Goal: Information Seeking & Learning: Learn about a topic

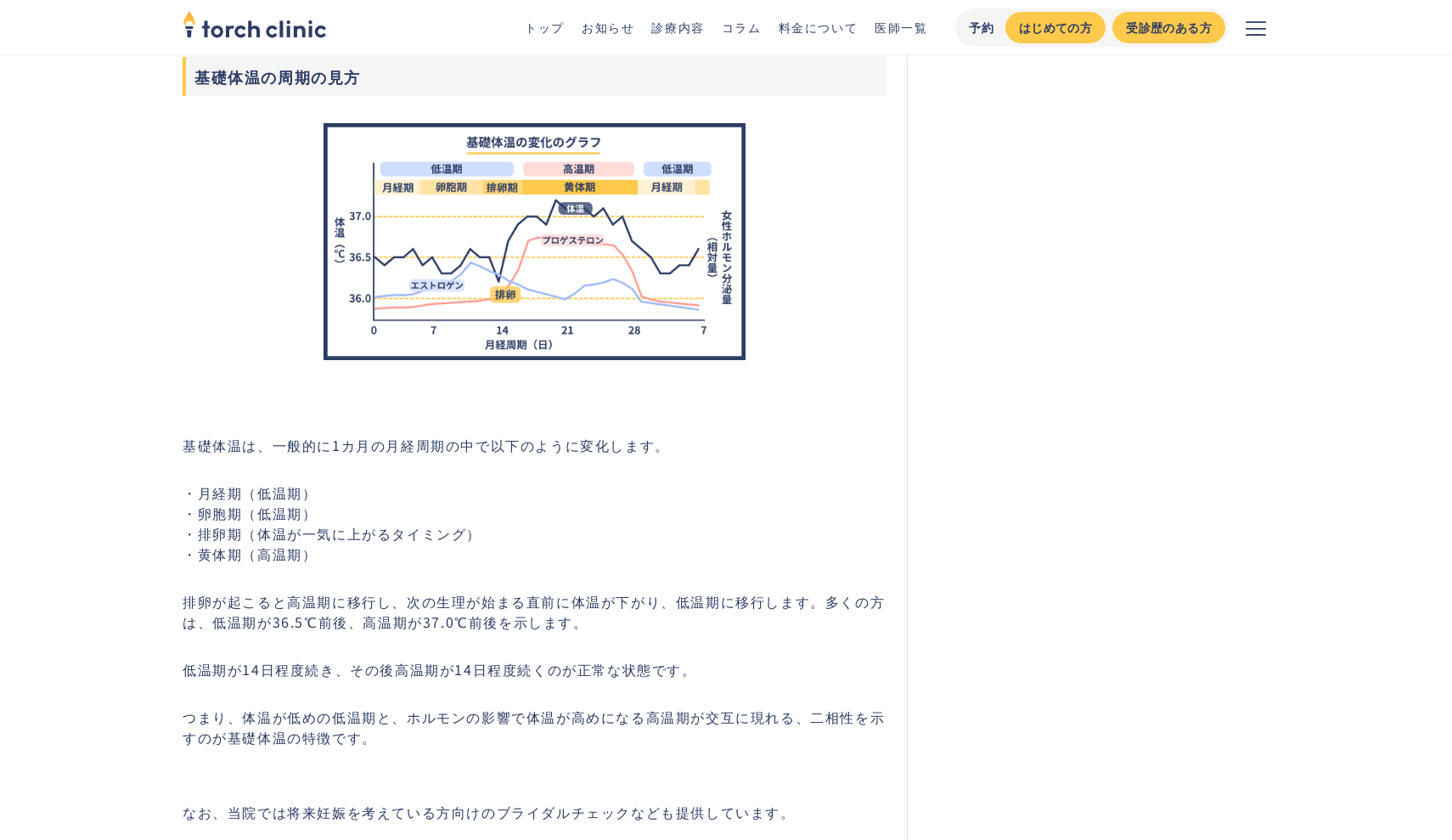
scroll to position [2074, 0]
click at [829, 542] on p "・月経期（低温期） ・卵胞期（低温期） ・排卵期（体温が一気に上がるタイミング） ・黄体期（高温期）" at bounding box center [534, 521] width 704 height 82
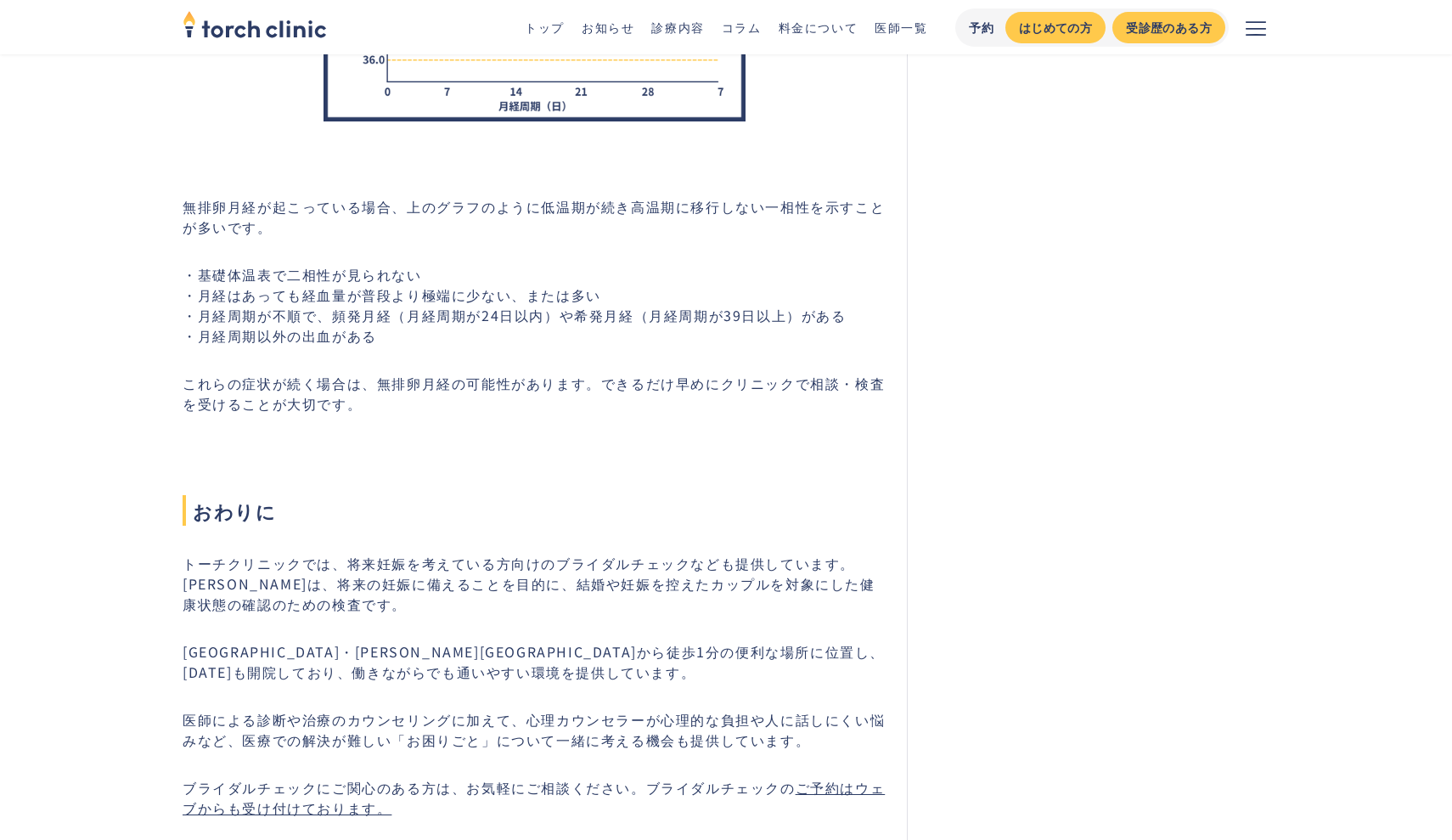
scroll to position [3907, 0]
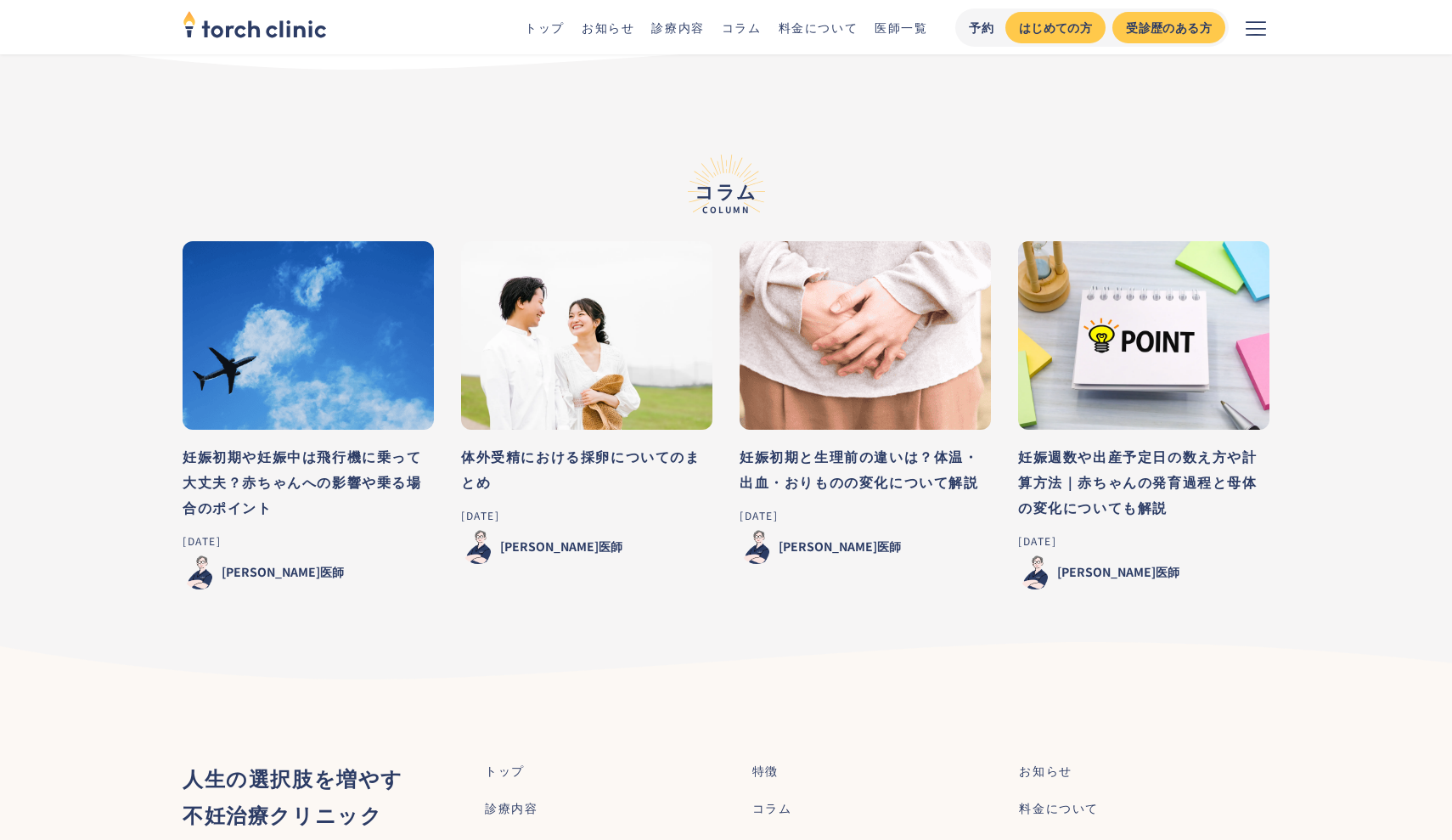
scroll to position [11538, 0]
click at [607, 320] on img at bounding box center [586, 336] width 251 height 189
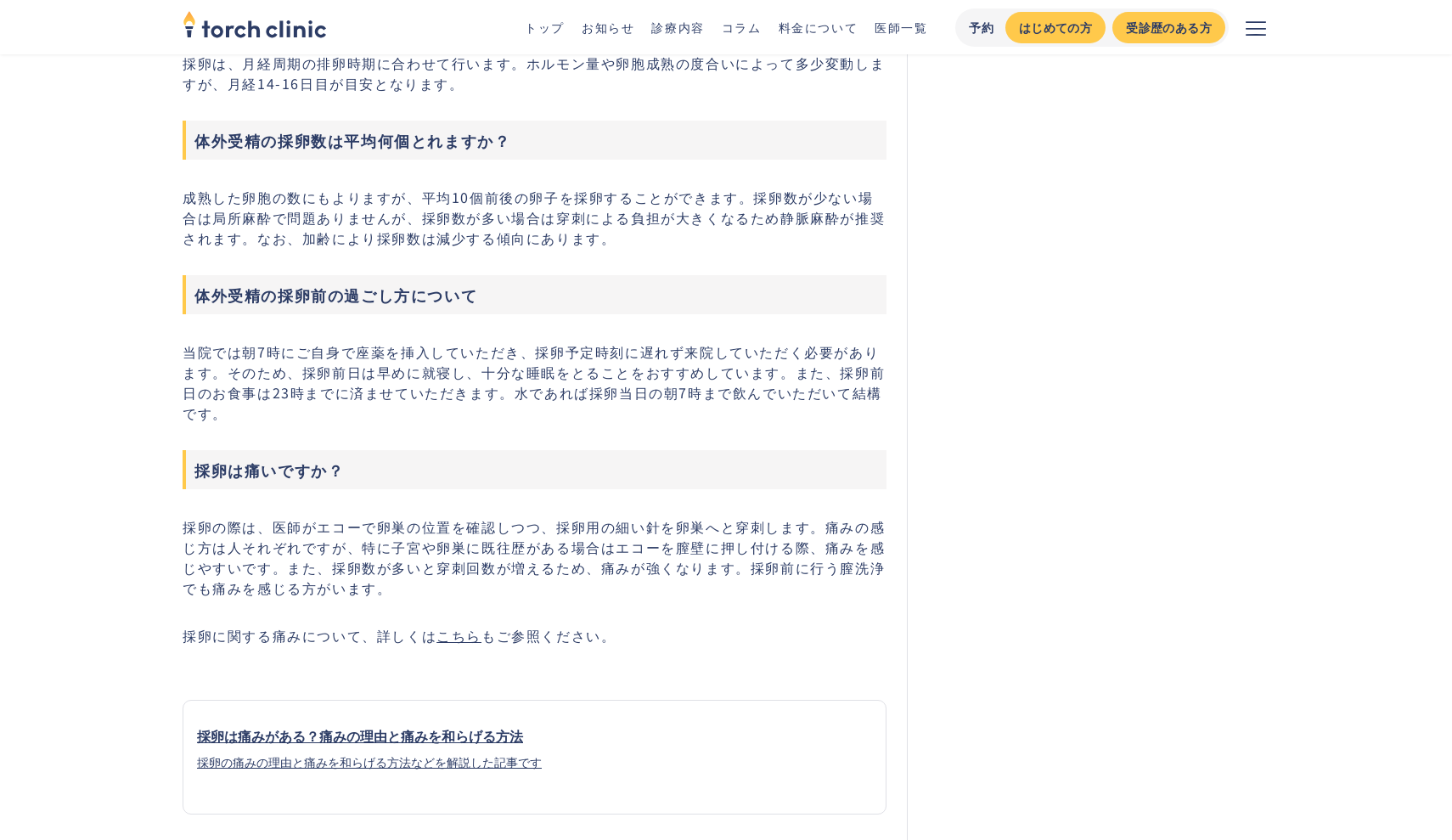
scroll to position [3185, 0]
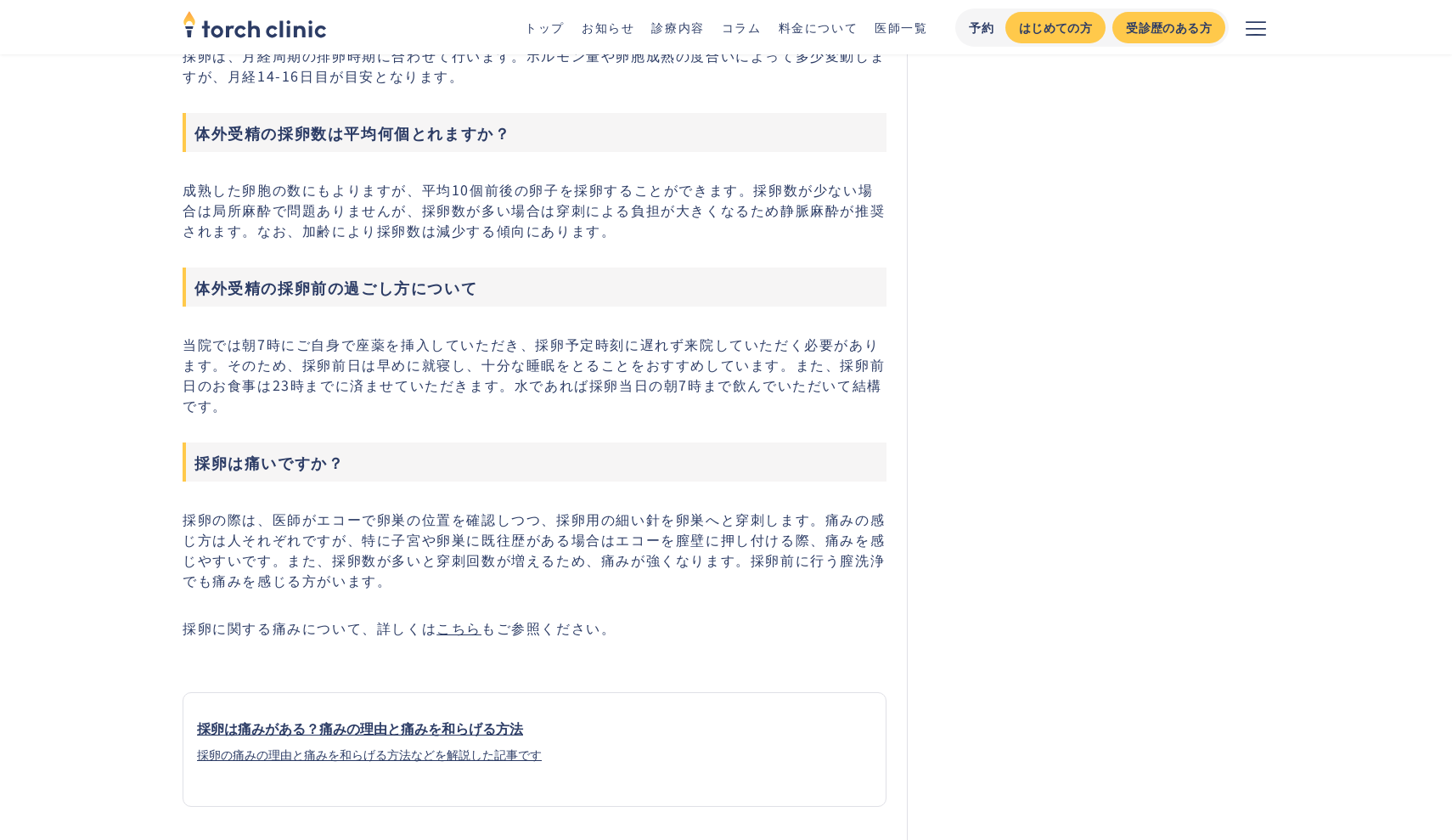
click at [461, 635] on link "こちら" at bounding box center [458, 627] width 45 height 20
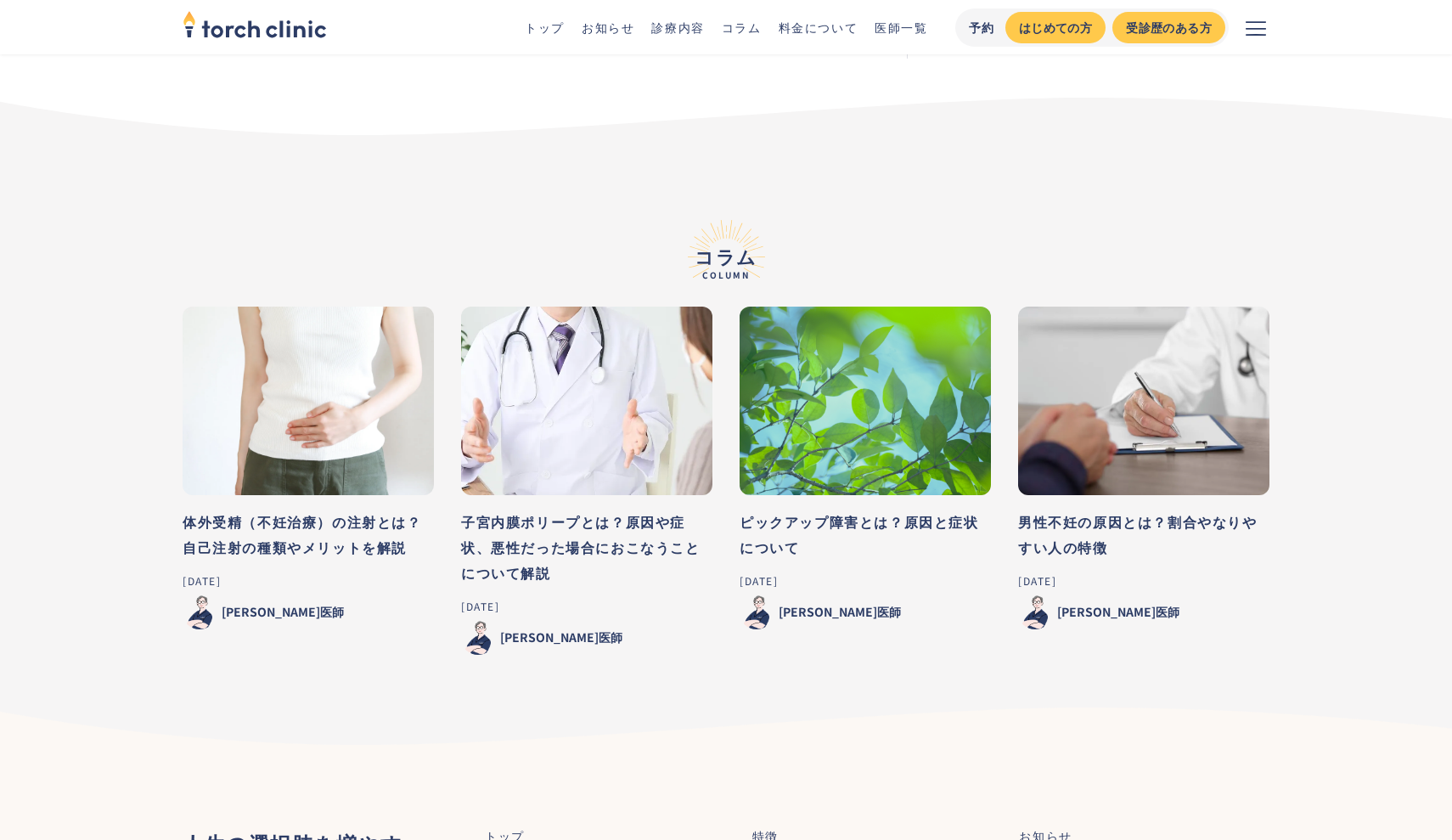
scroll to position [4424, 0]
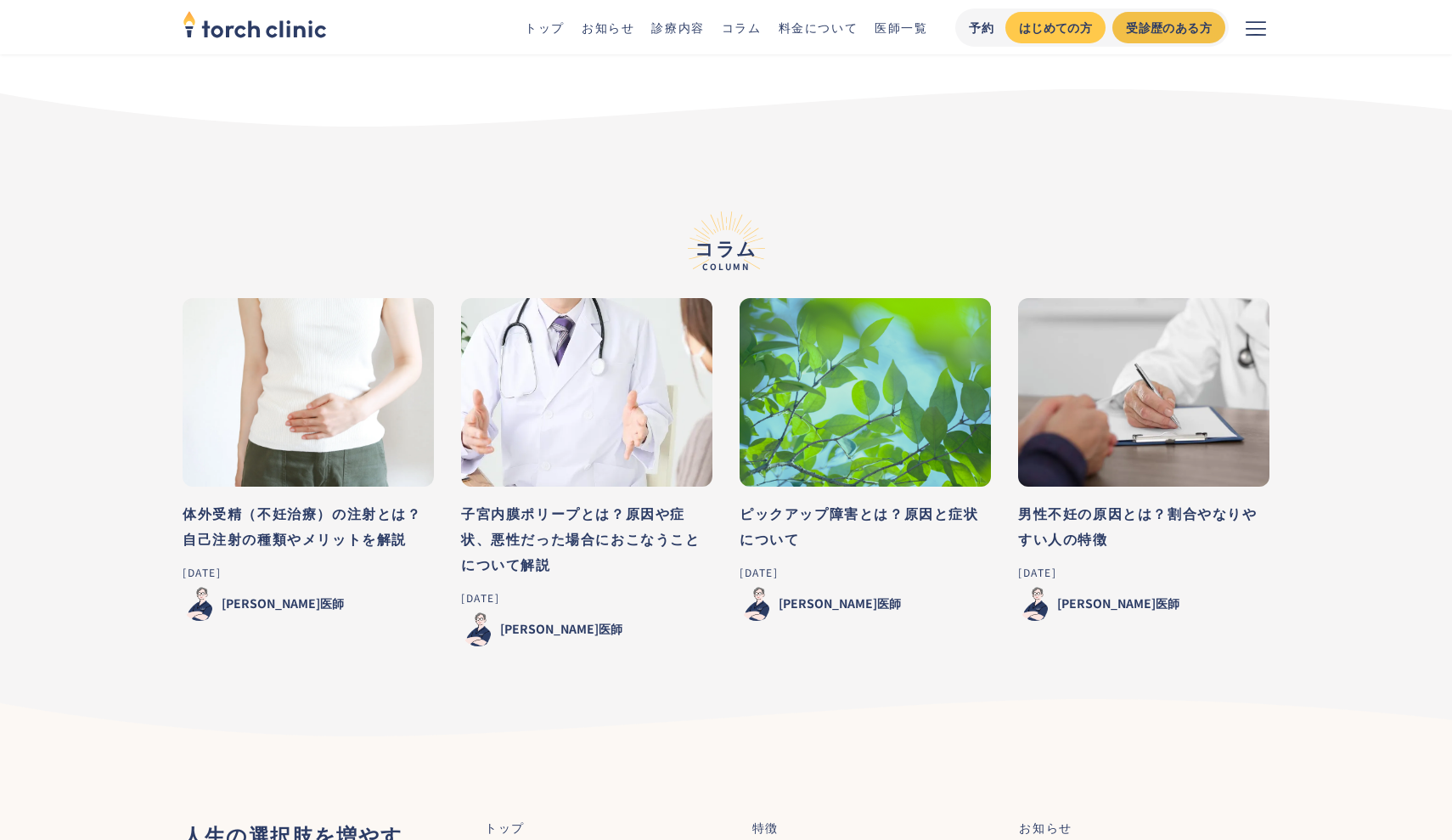
click at [1155, 35] on div "受診歴のある方" at bounding box center [1169, 27] width 86 height 17
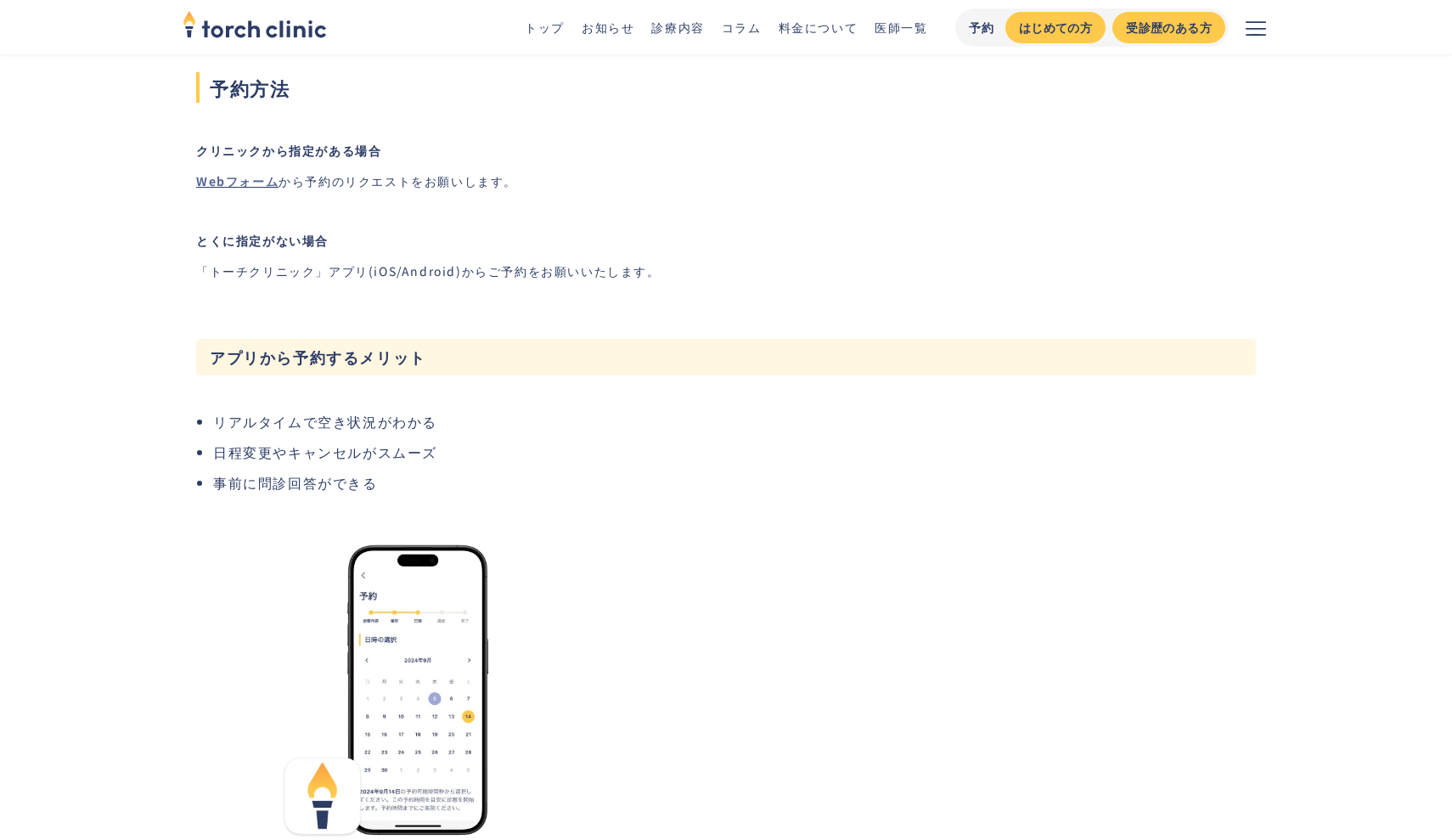
scroll to position [307, 0]
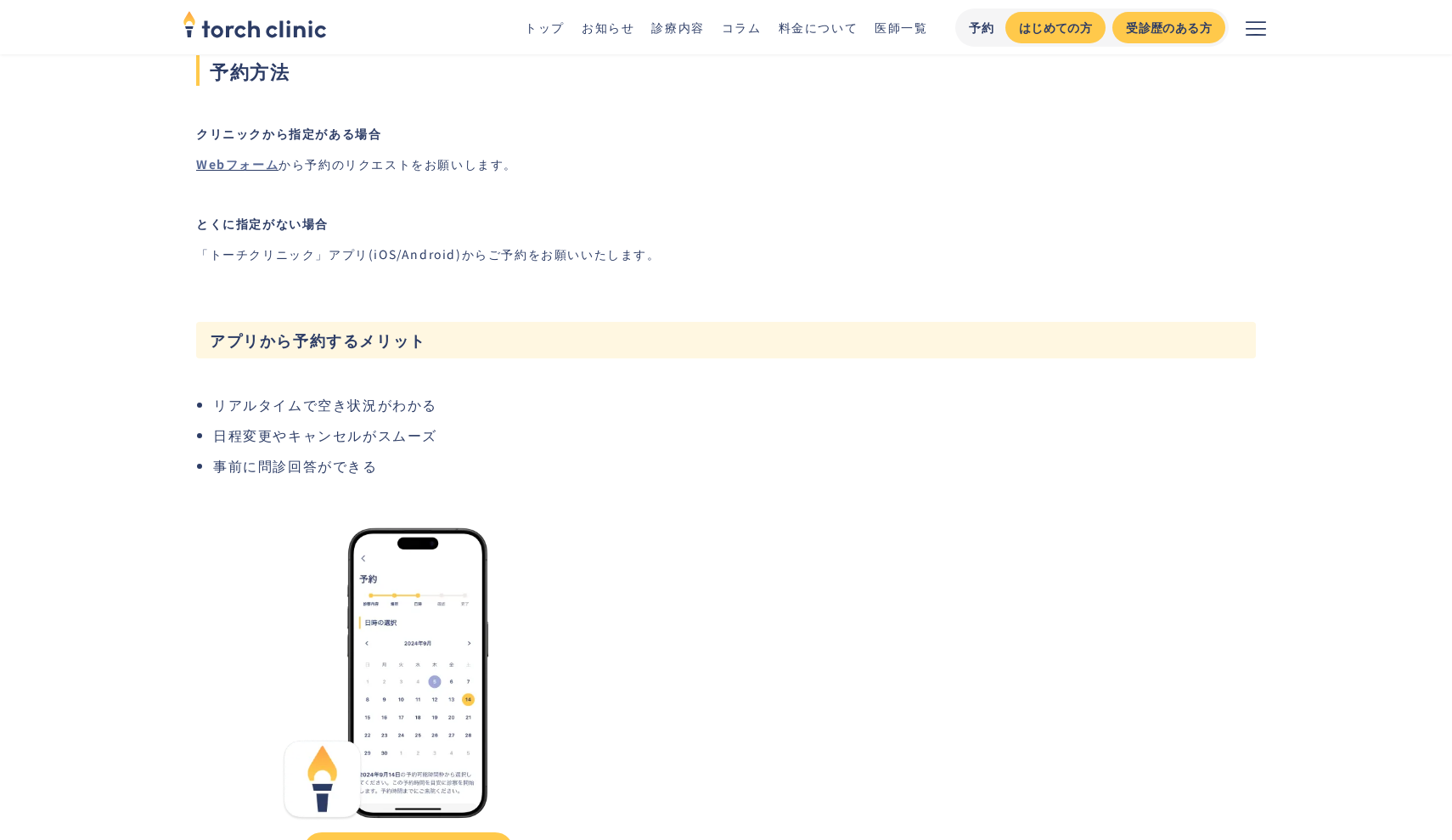
click at [265, 167] on link "Webフォーム" at bounding box center [237, 164] width 83 height 17
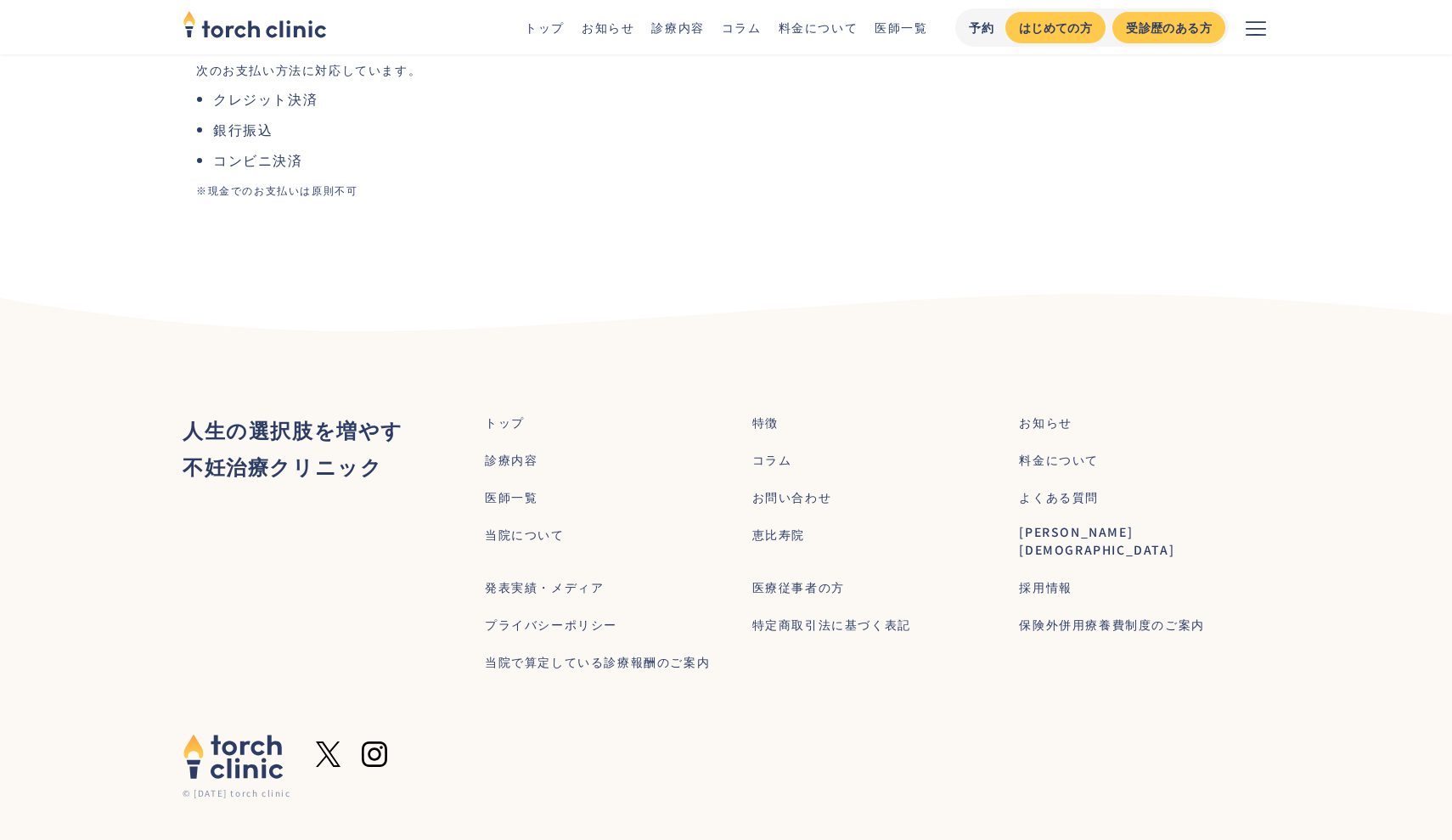
scroll to position [1499, 0]
click at [536, 655] on div "当院で算定している診療報酬のご案内" at bounding box center [597, 662] width 225 height 17
